Goal: Browse casually: Explore the website without a specific task or goal

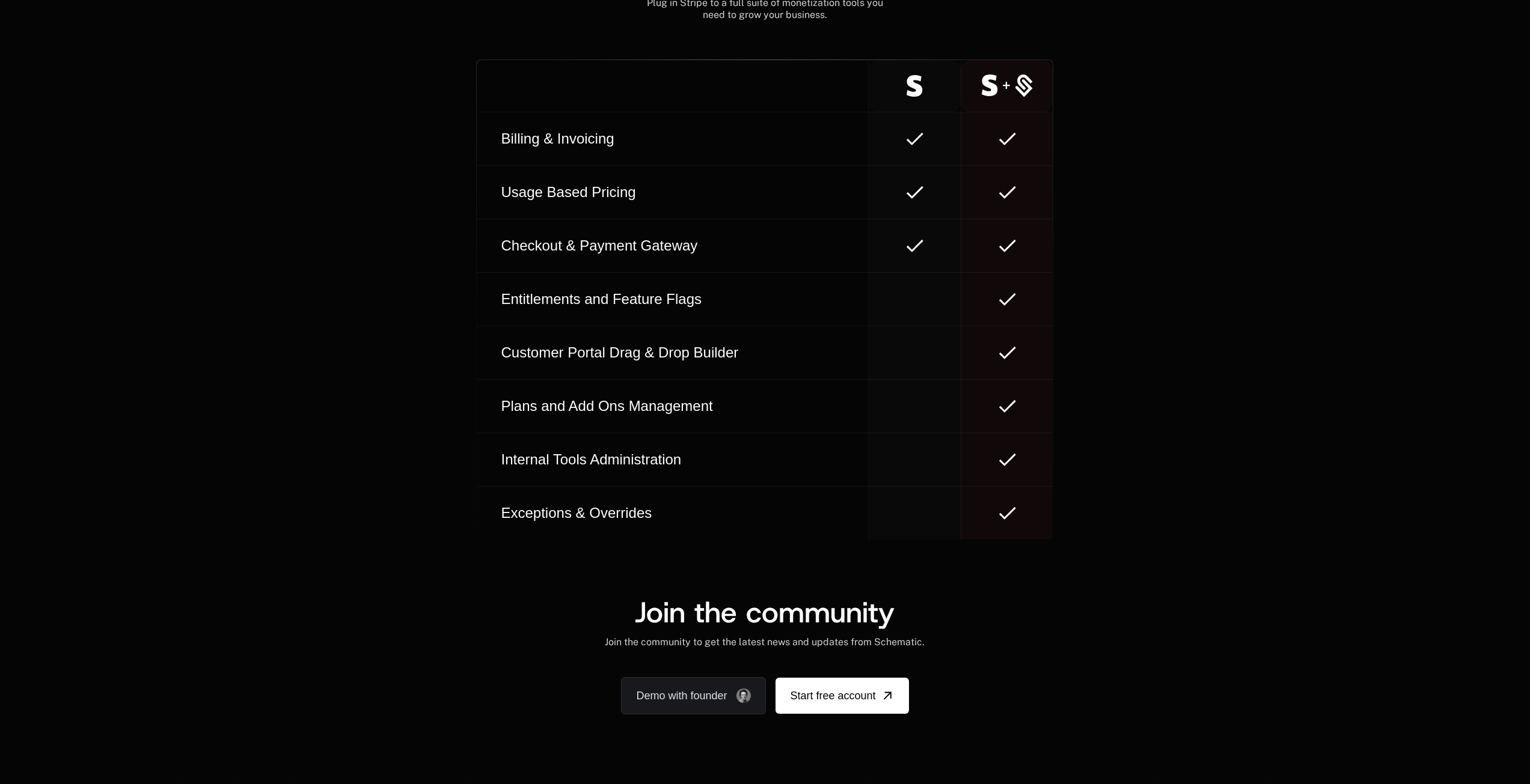
scroll to position [6777, 0]
click at [1191, 91] on div "Get started with simple SDKs NextJs, NodeJs, Go, React, JS, Python, Java, C# Vi…" at bounding box center [765, 109] width 1530 height 863
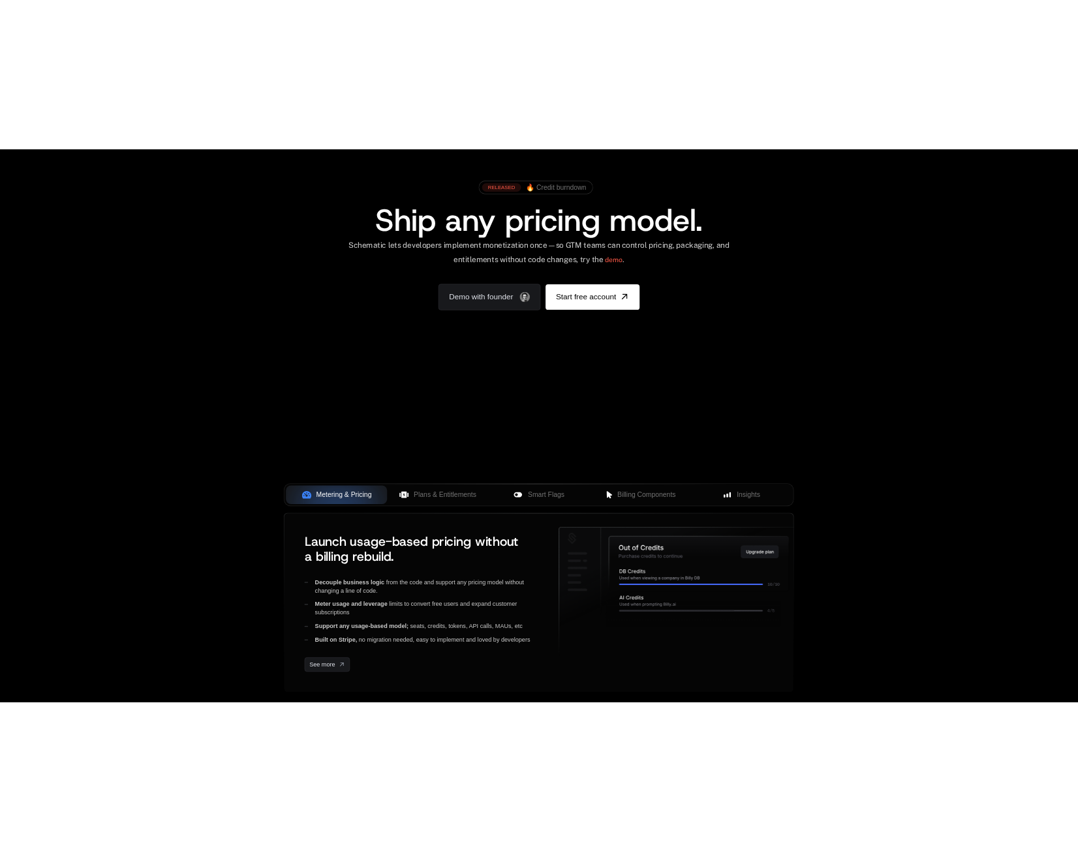
scroll to position [0, 0]
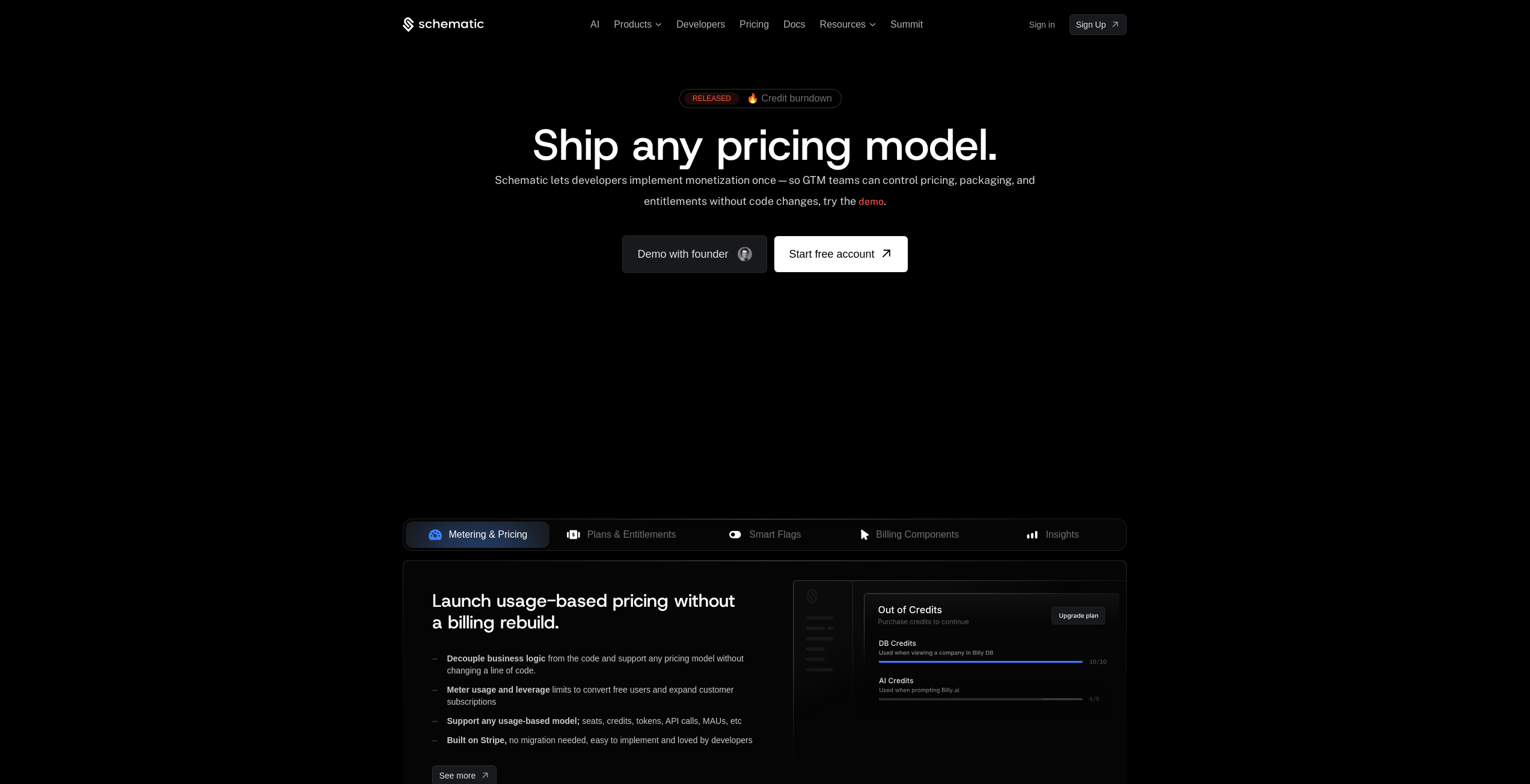
click at [1310, 252] on div "AI Products Developers Pricing Docs Resources Summit Sign in Sign Up RELEASED 🔥…" at bounding box center [765, 180] width 1530 height 359
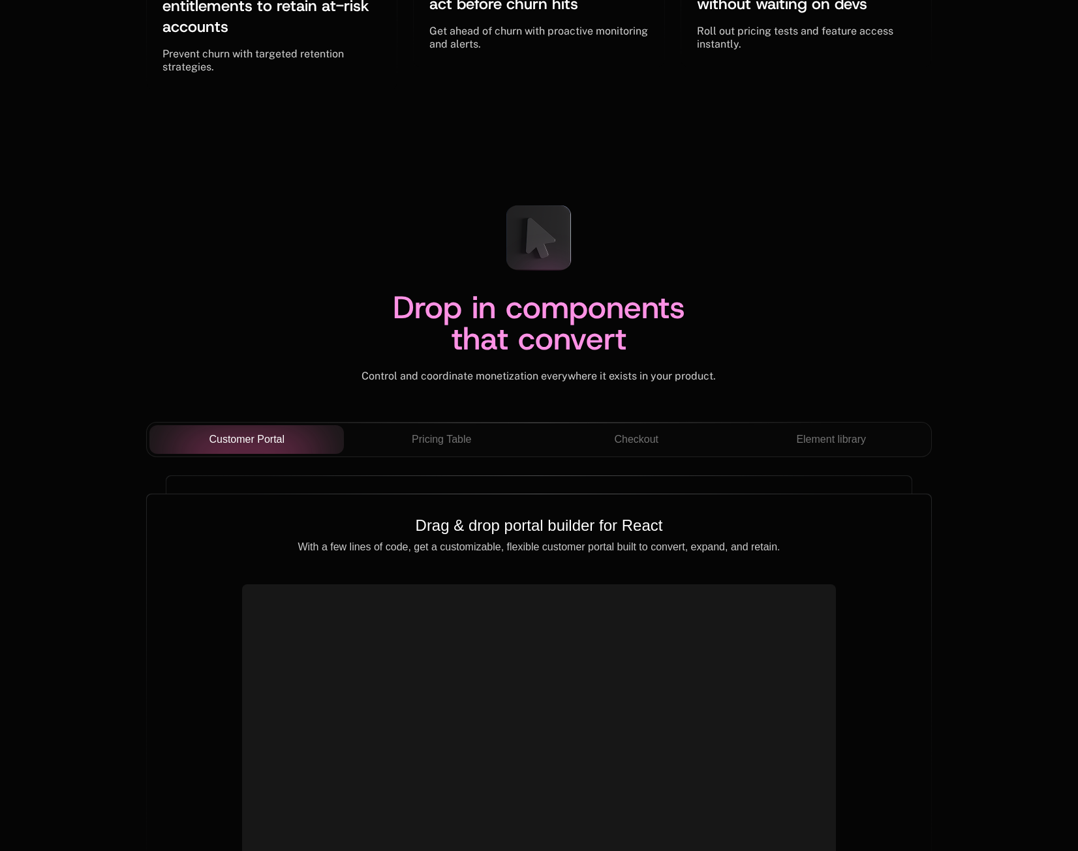
scroll to position [4110, 0]
